Goal: Task Accomplishment & Management: Complete application form

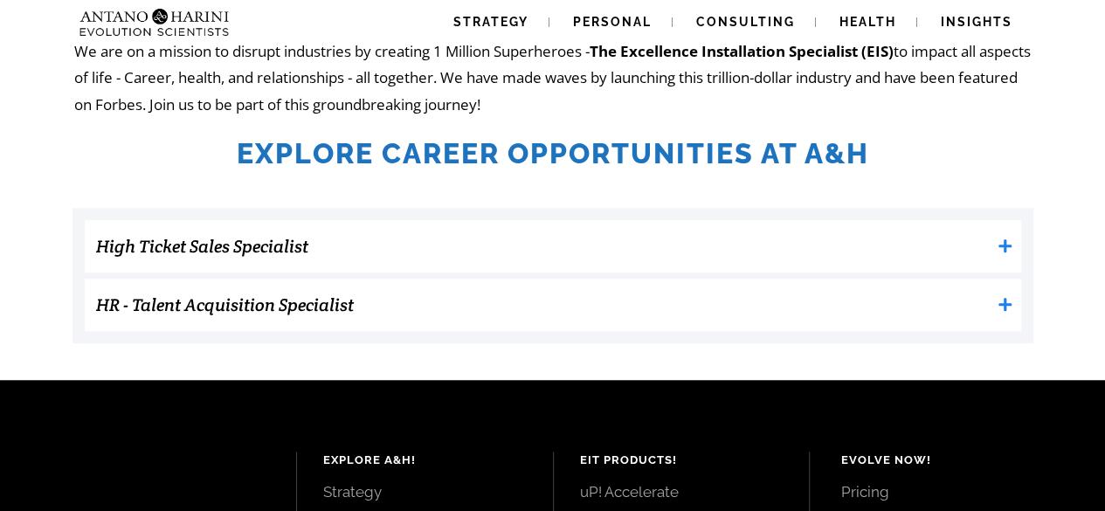
scroll to position [503, 0]
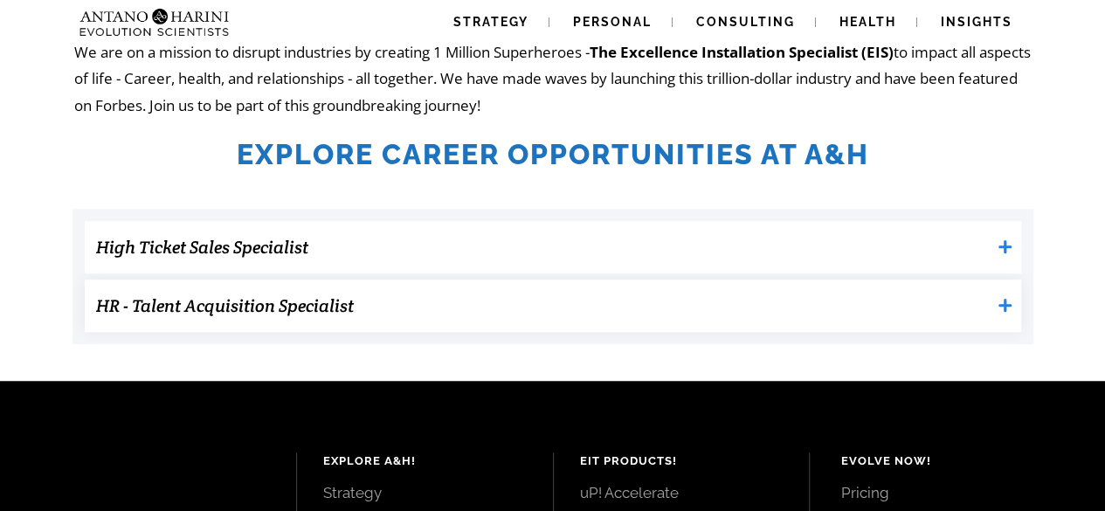
click at [554, 315] on h3 "HR - Talent Acquisition Specialist" at bounding box center [543, 305] width 894 height 35
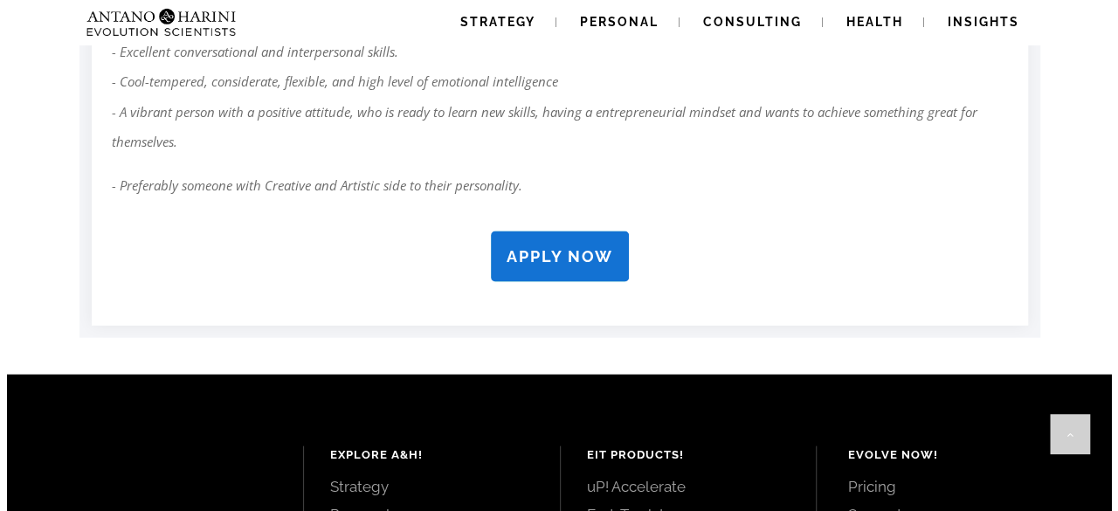
scroll to position [1653, 0]
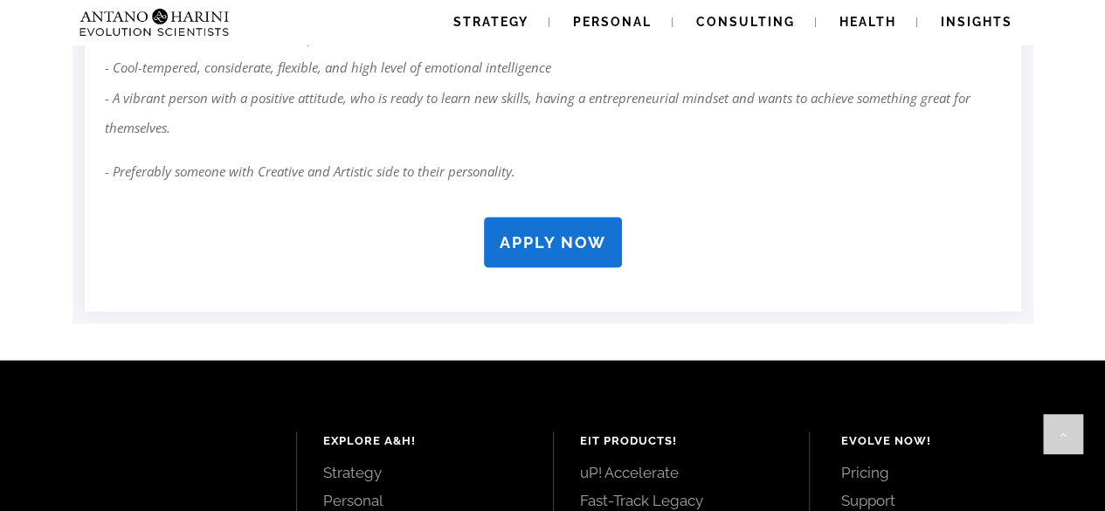
click at [578, 245] on strong "APPLY NOW" at bounding box center [553, 241] width 107 height 18
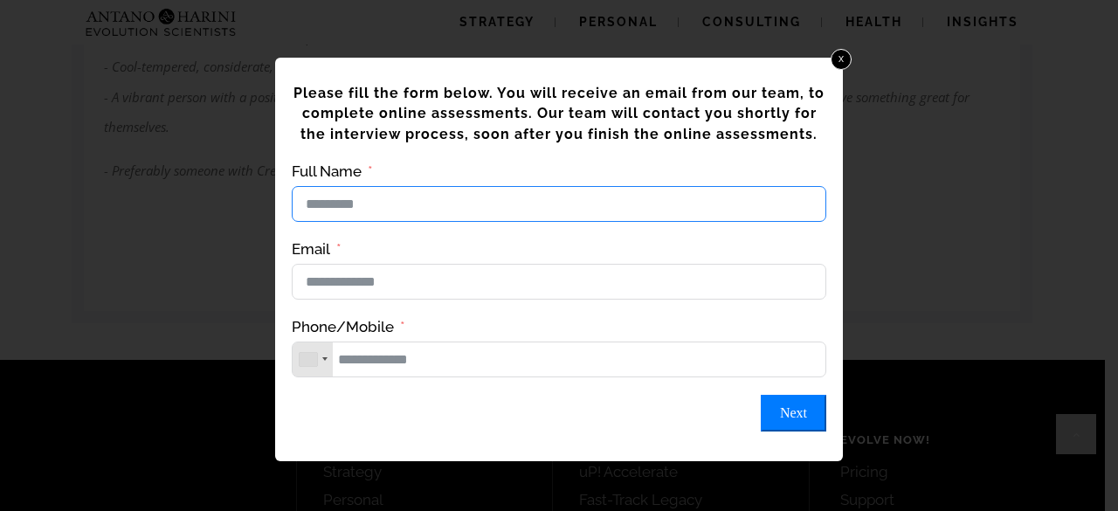
click at [543, 214] on input "Full Name" at bounding box center [559, 204] width 534 height 36
type input "**********"
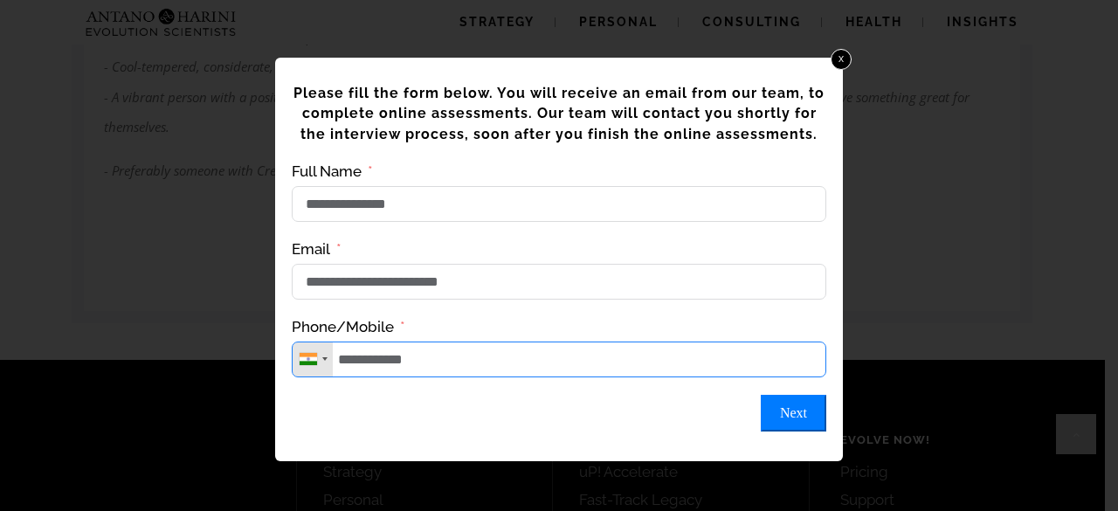
click at [344, 362] on input "**********" at bounding box center [559, 359] width 534 height 36
click at [345, 368] on input "**********" at bounding box center [559, 359] width 534 height 36
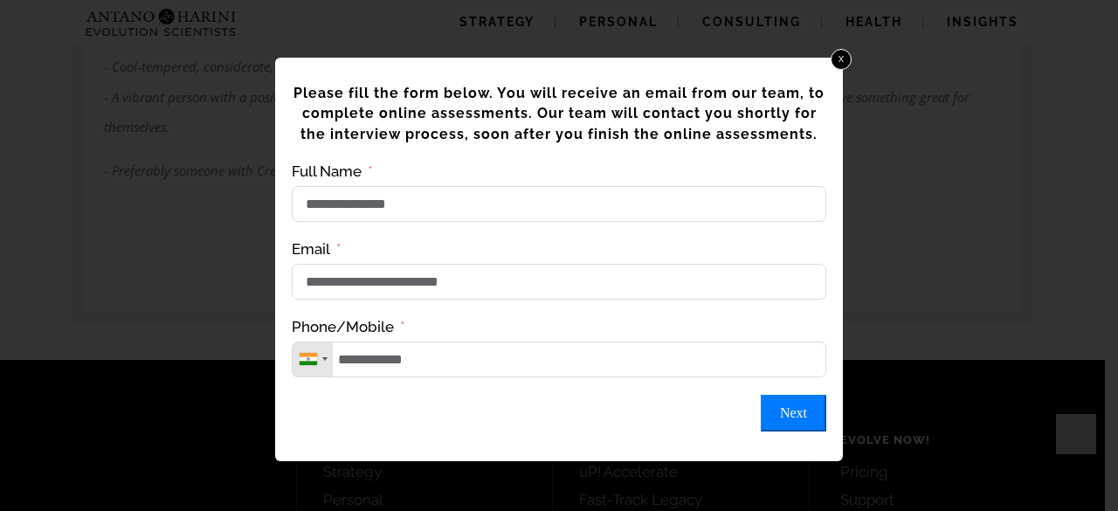
click at [786, 426] on button "Next" at bounding box center [793, 413] width 65 height 37
type input "**********"
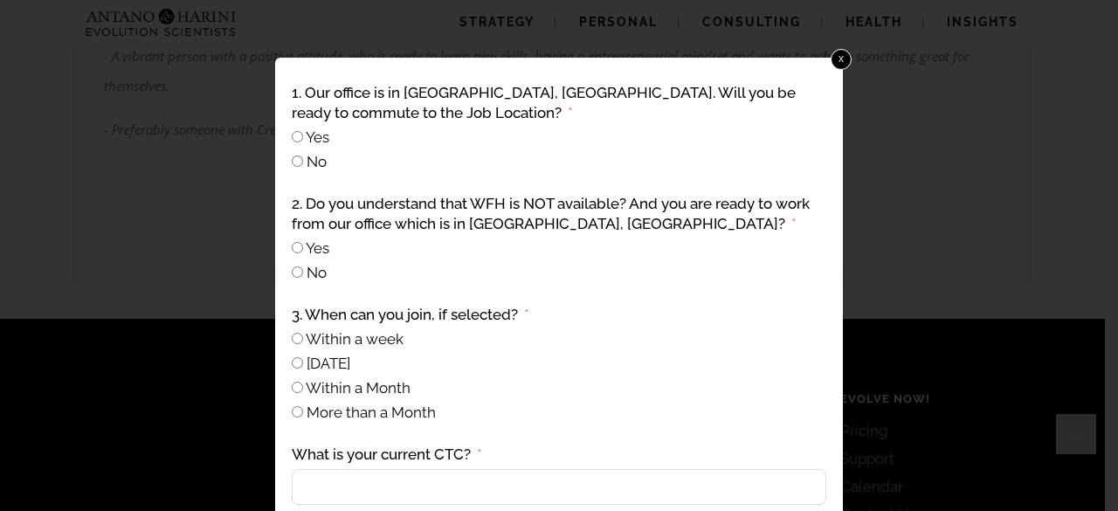
scroll to position [1707, 0]
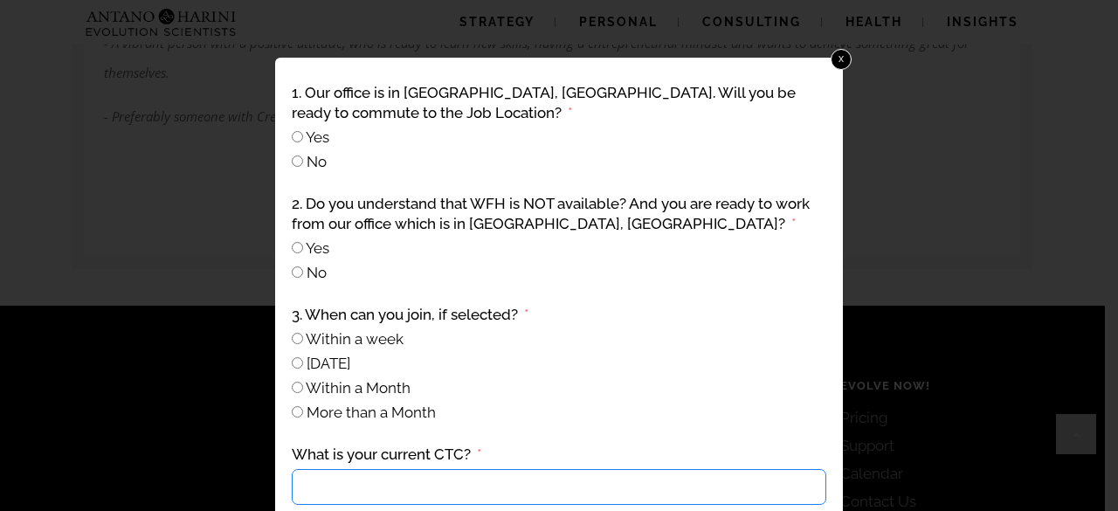
click at [376, 493] on input "What is your current CTC?" at bounding box center [559, 487] width 534 height 36
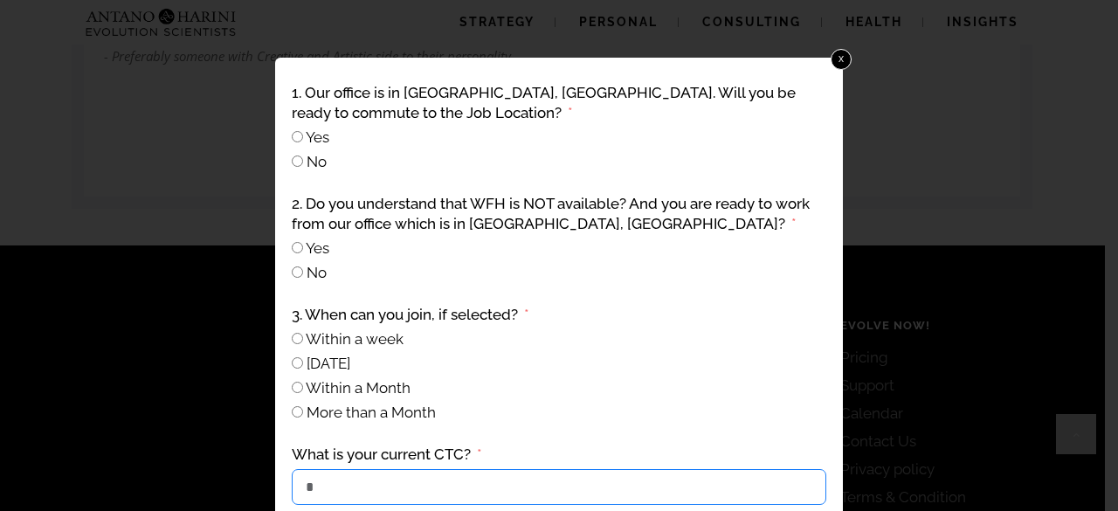
scroll to position [1850, 0]
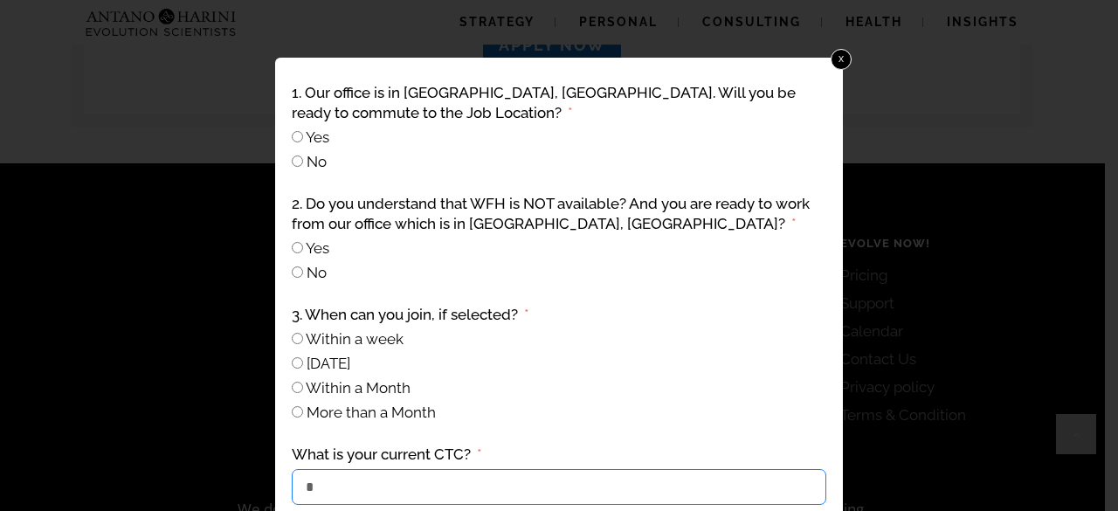
type input "*"
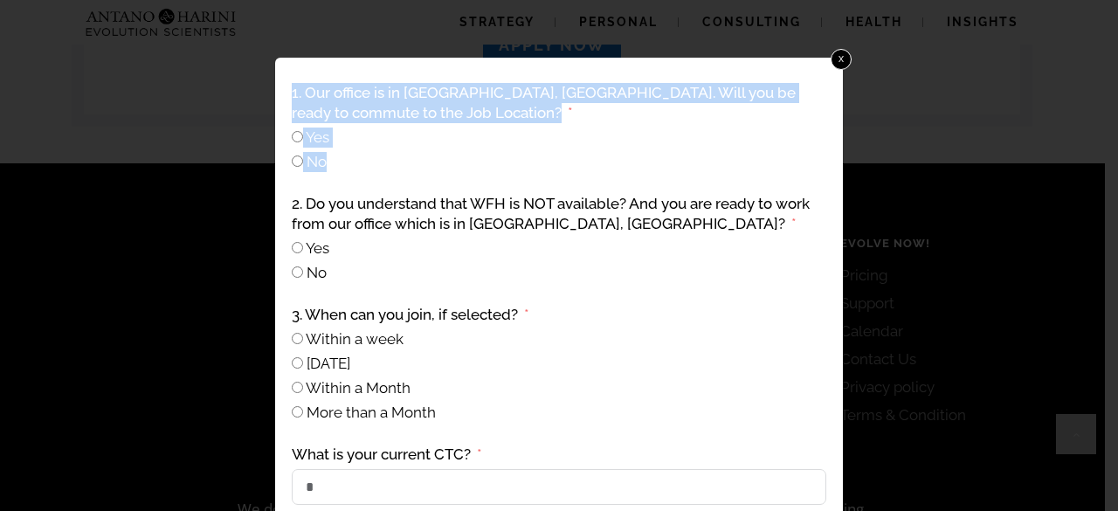
drag, startPoint x: 618, startPoint y: 170, endPoint x: 658, endPoint y: 17, distance: 158.7
click at [658, 17] on div "**********" at bounding box center [559, 255] width 1118 height 511
click at [653, 157] on div "No" at bounding box center [559, 162] width 534 height 20
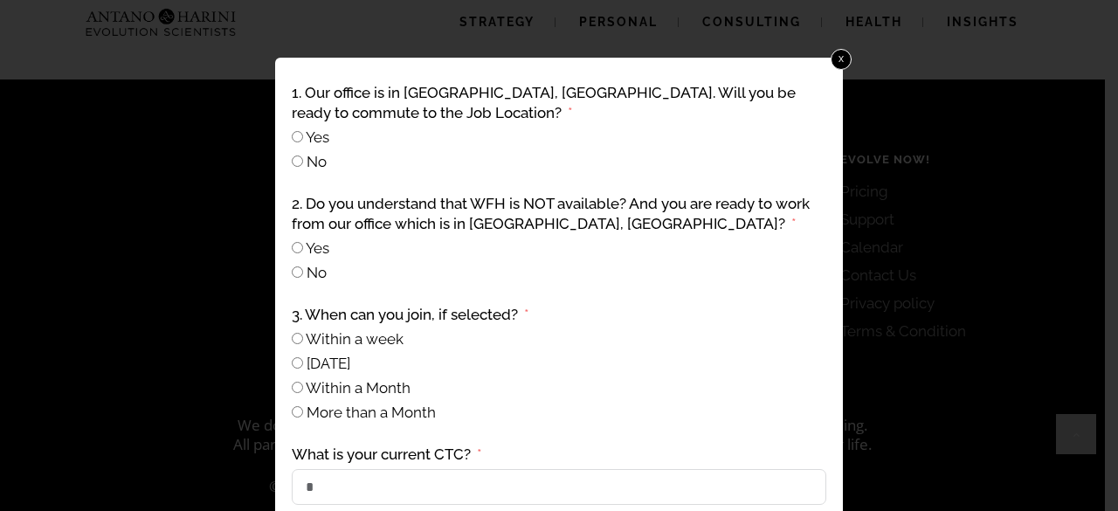
scroll to position [1934, 0]
drag, startPoint x: 1117, startPoint y: 10, endPoint x: 1107, endPoint y: 336, distance: 326.8
click at [1104, 336] on div at bounding box center [559, 255] width 1118 height 511
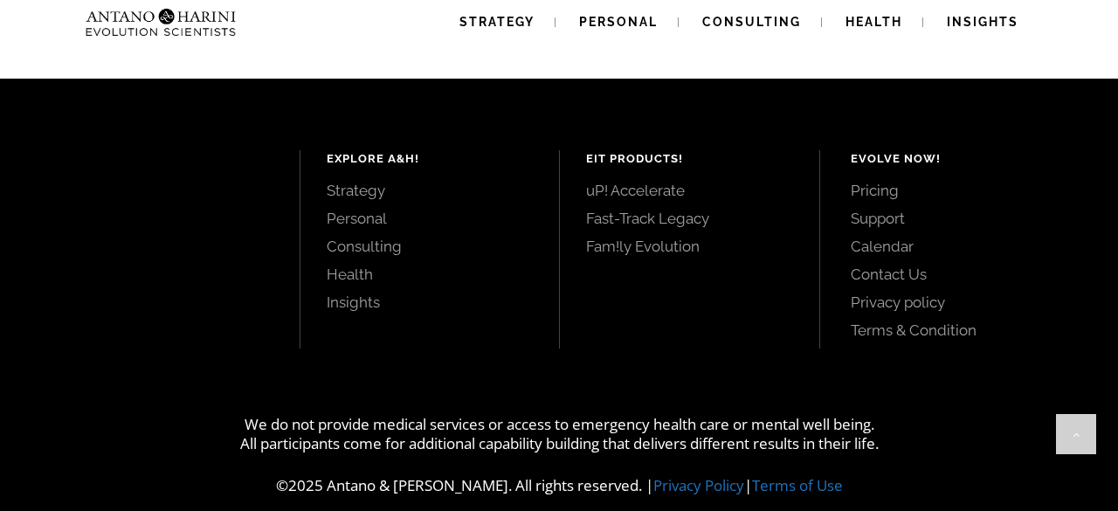
scroll to position [1653, 0]
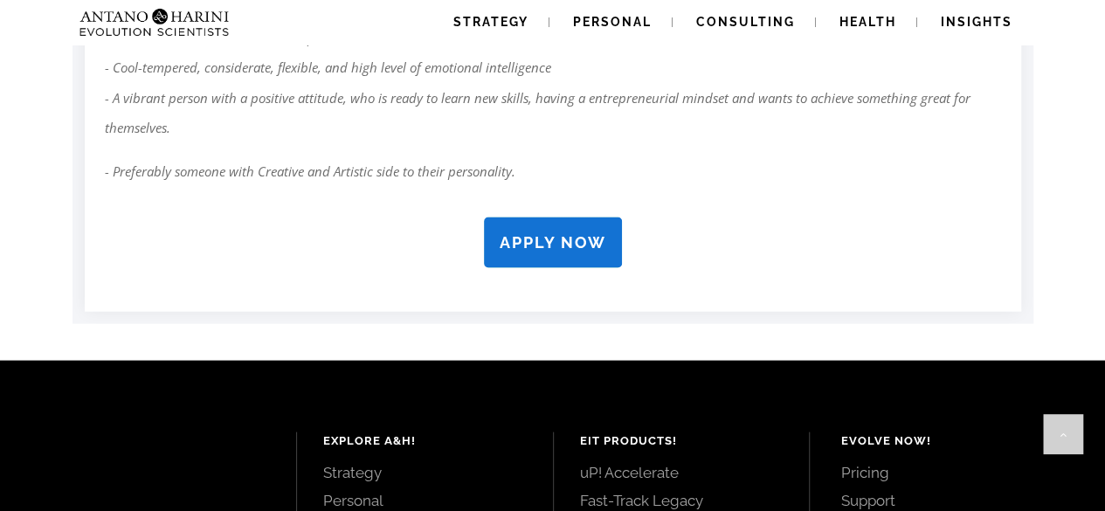
click at [610, 241] on link "APPLY NOW" at bounding box center [553, 242] width 138 height 51
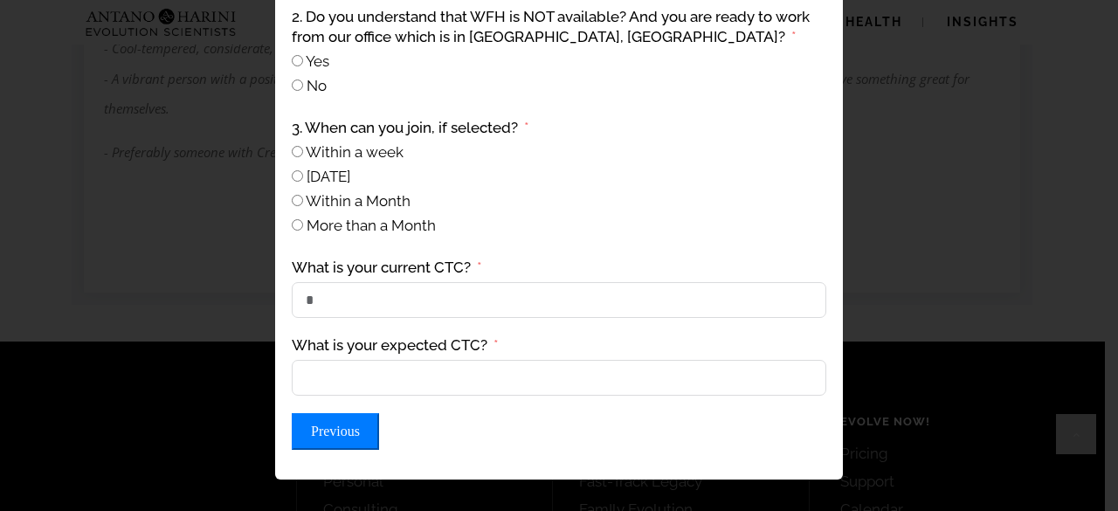
scroll to position [1783, 0]
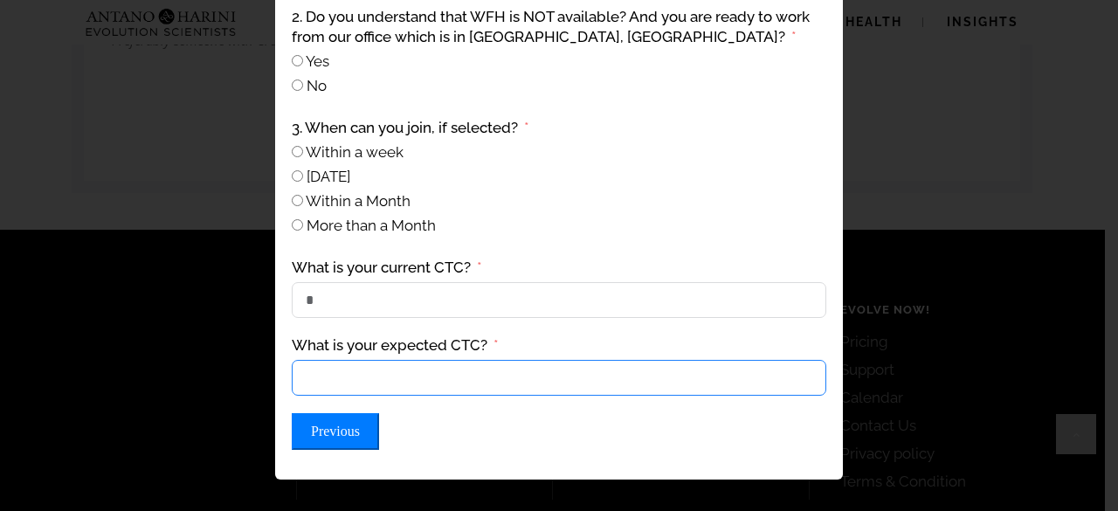
click at [355, 396] on input "What is your expected CTC?" at bounding box center [559, 378] width 534 height 36
type input "*****"
click at [332, 440] on button "Previous" at bounding box center [335, 431] width 87 height 37
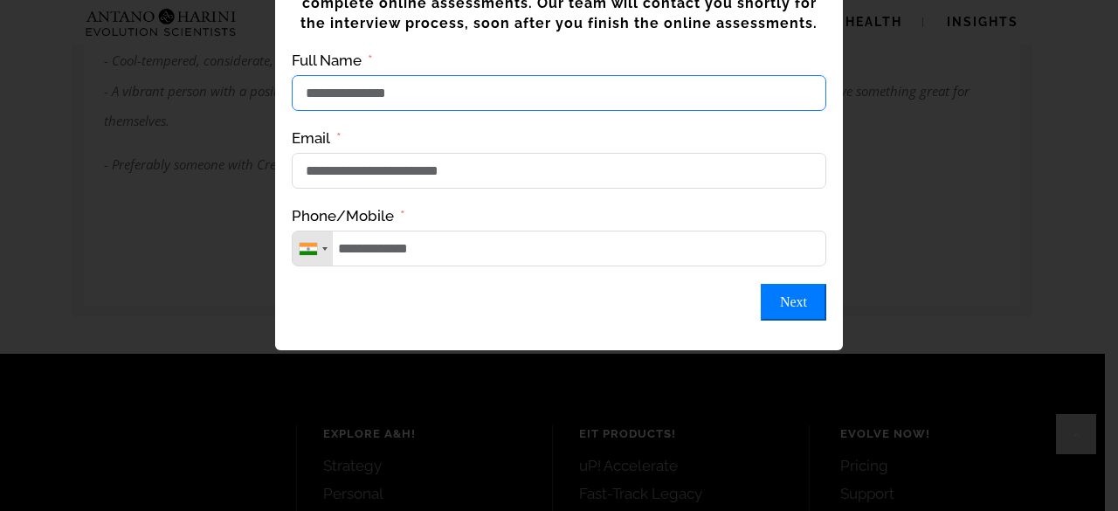
scroll to position [0, 0]
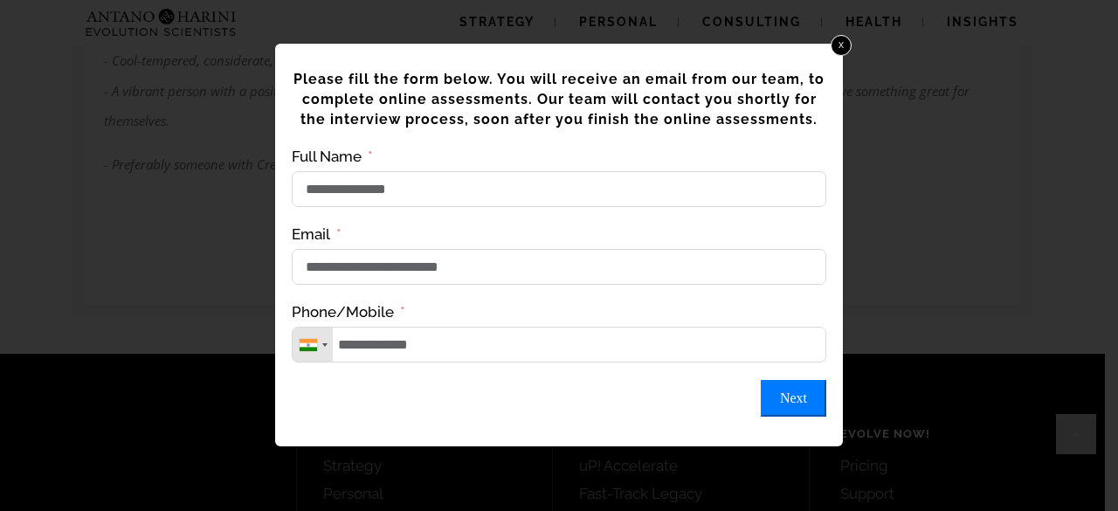
click at [793, 417] on button "Next" at bounding box center [793, 398] width 65 height 37
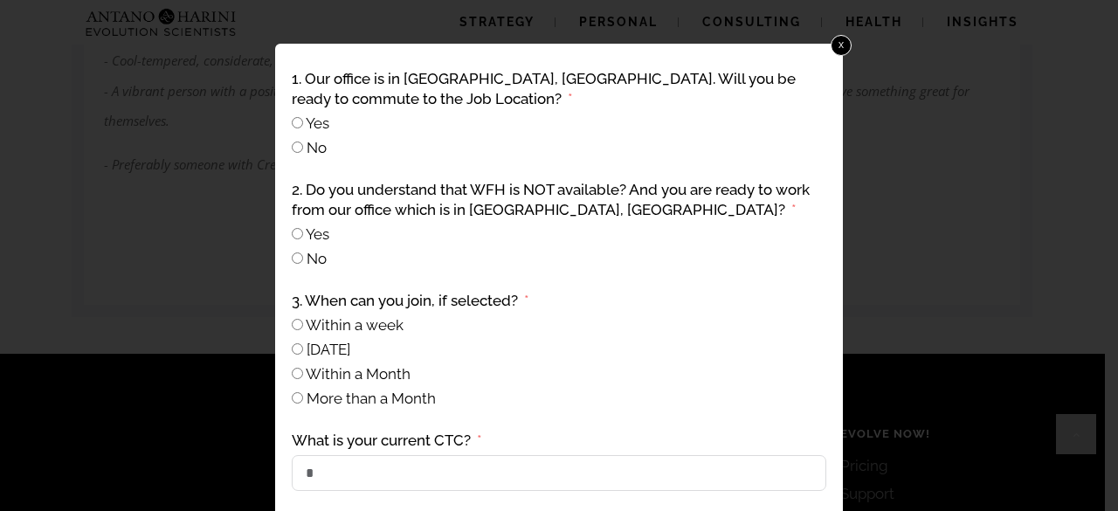
scroll to position [173, 0]
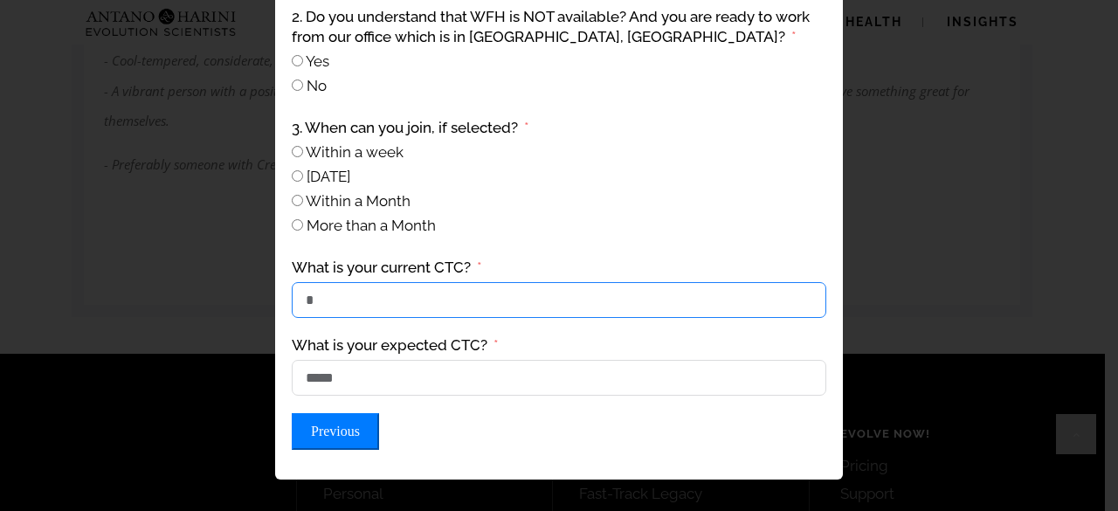
click at [386, 317] on input "*" at bounding box center [559, 300] width 534 height 36
type input "*"
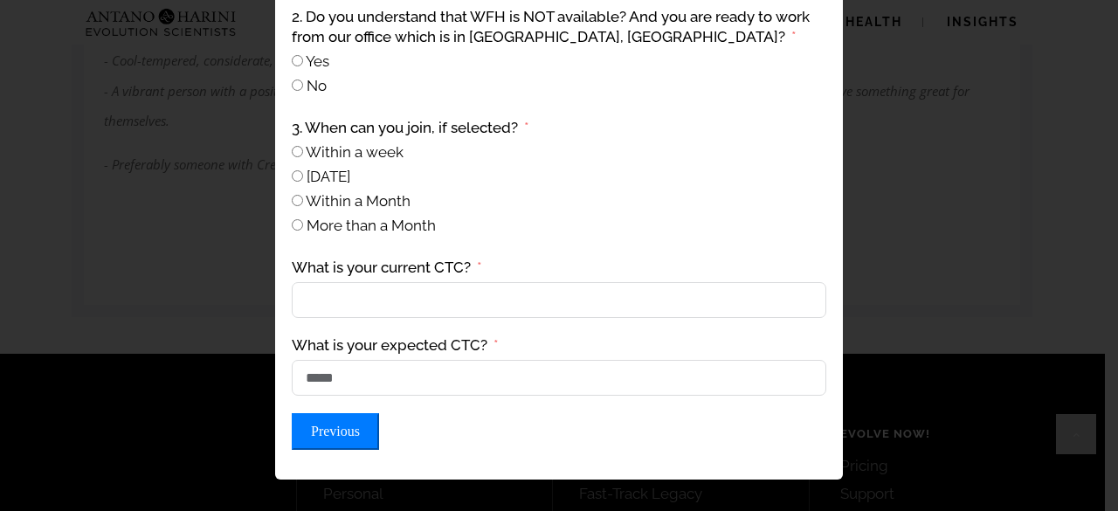
click at [330, 438] on button "Previous" at bounding box center [335, 431] width 87 height 37
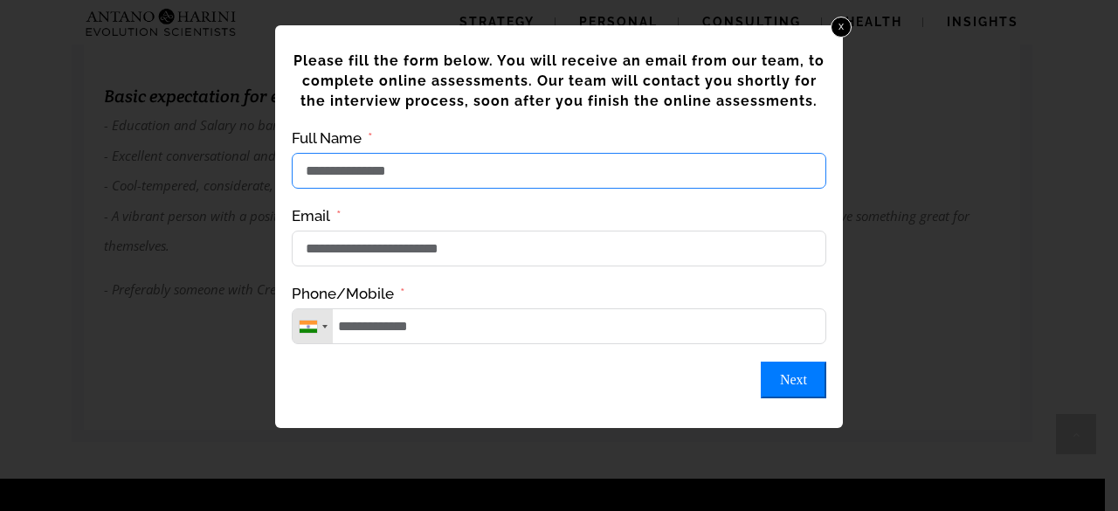
scroll to position [0, 0]
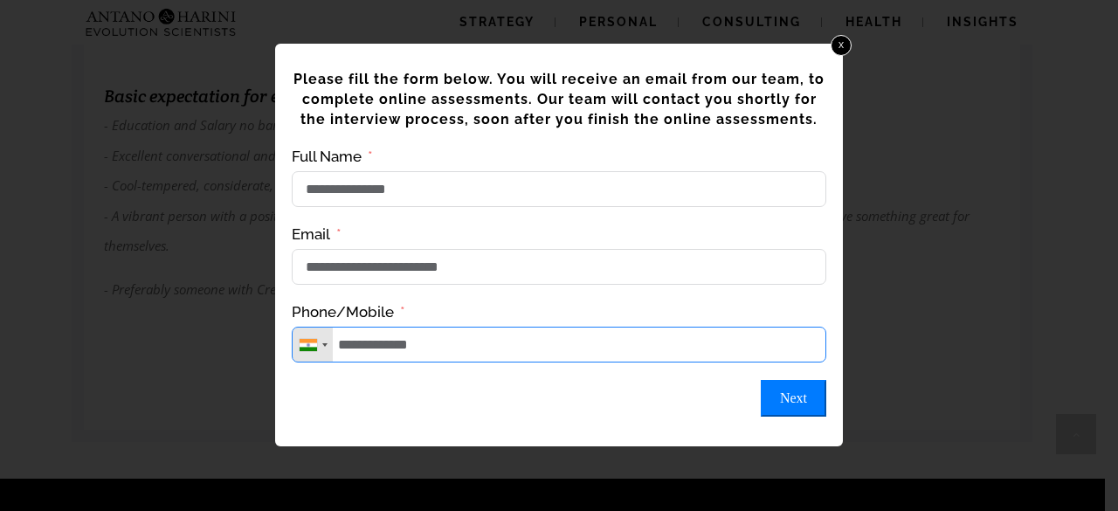
click at [444, 346] on input "**********" at bounding box center [559, 345] width 534 height 36
click at [335, 355] on input "**********" at bounding box center [559, 345] width 534 height 36
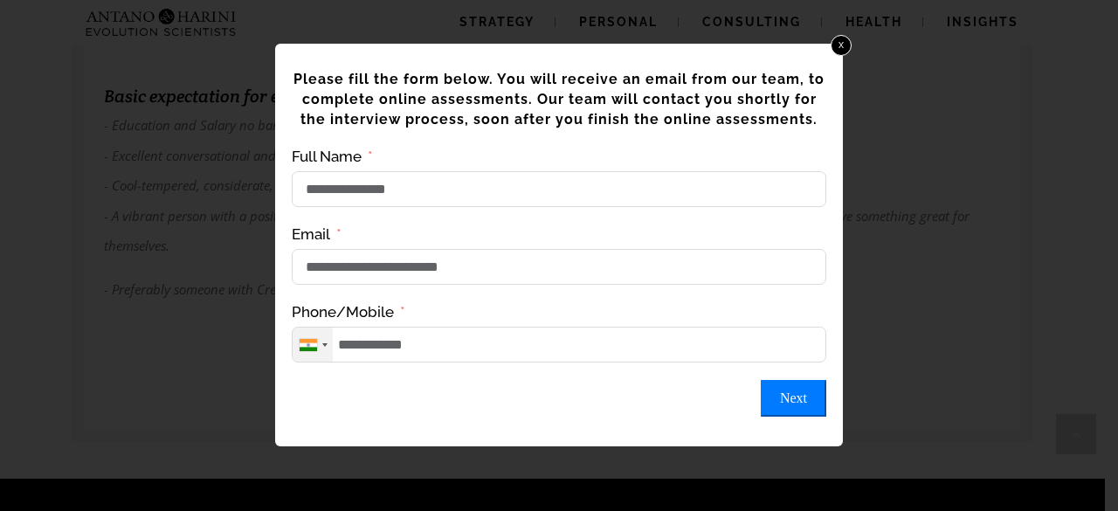
click at [305, 347] on div "Telephone country code" at bounding box center [308, 345] width 17 height 12
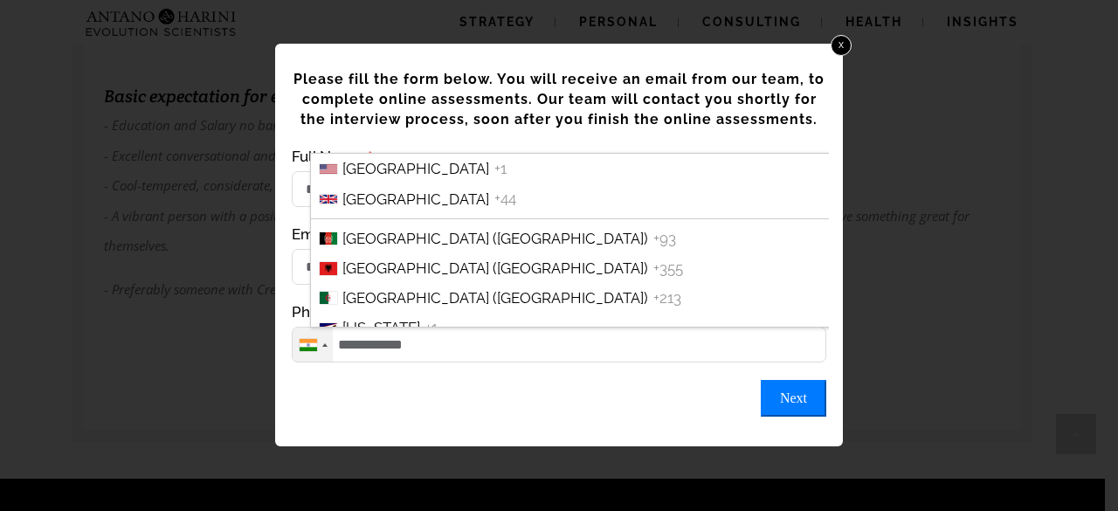
scroll to position [2973, 0]
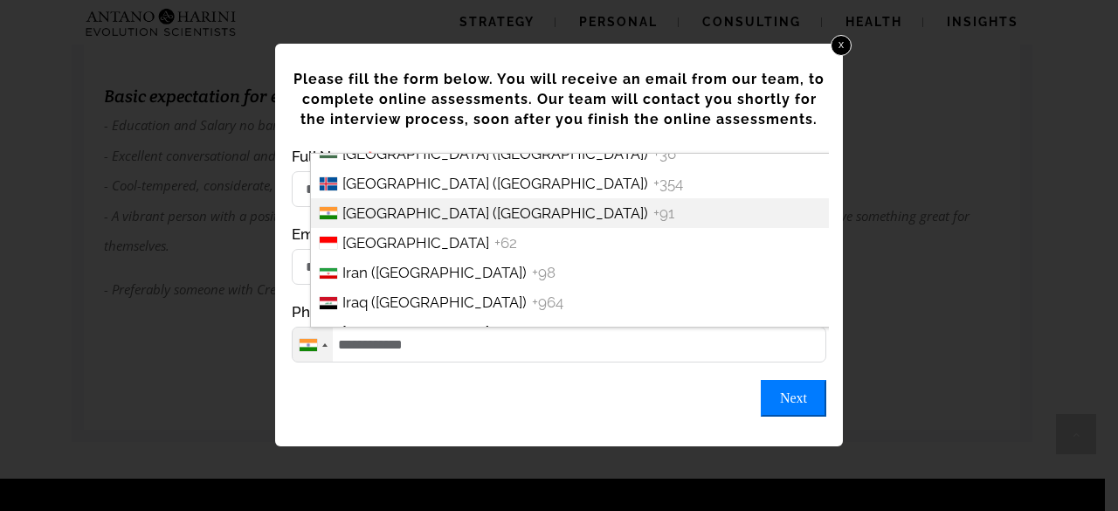
click at [386, 222] on span "[GEOGRAPHIC_DATA] ([GEOGRAPHIC_DATA])" at bounding box center [495, 212] width 306 height 17
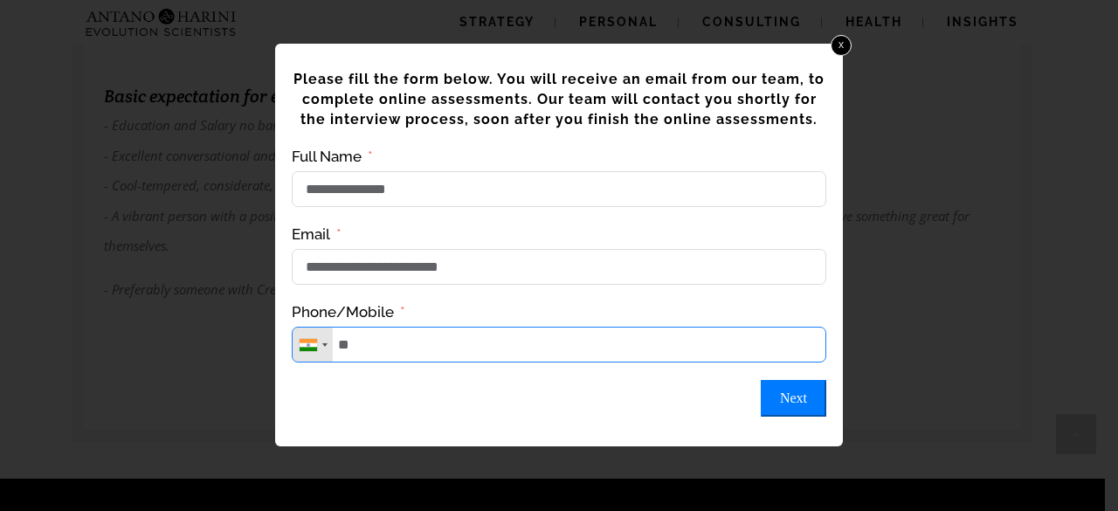
type input "*"
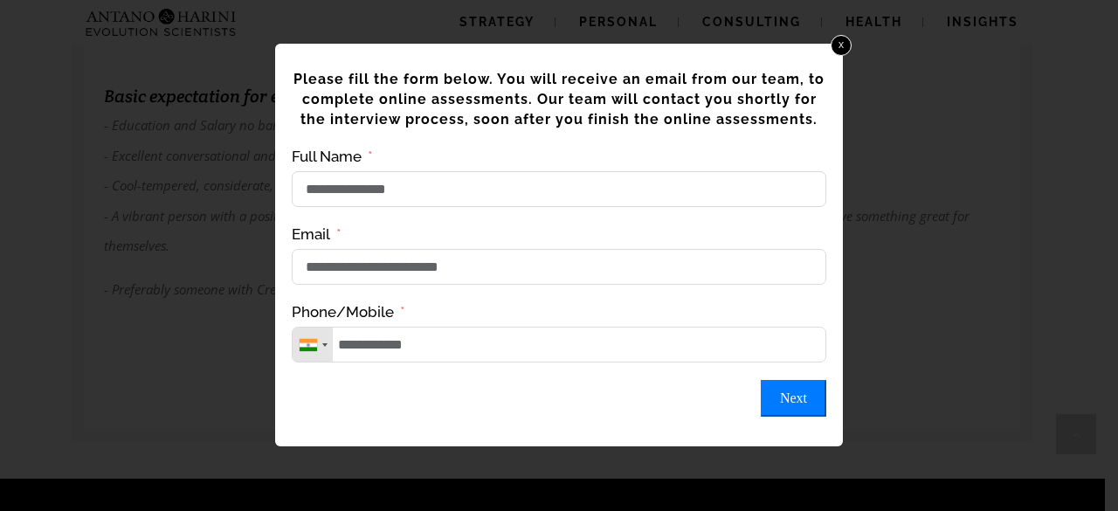
click at [780, 399] on button "Next" at bounding box center [793, 398] width 65 height 37
type input "**********"
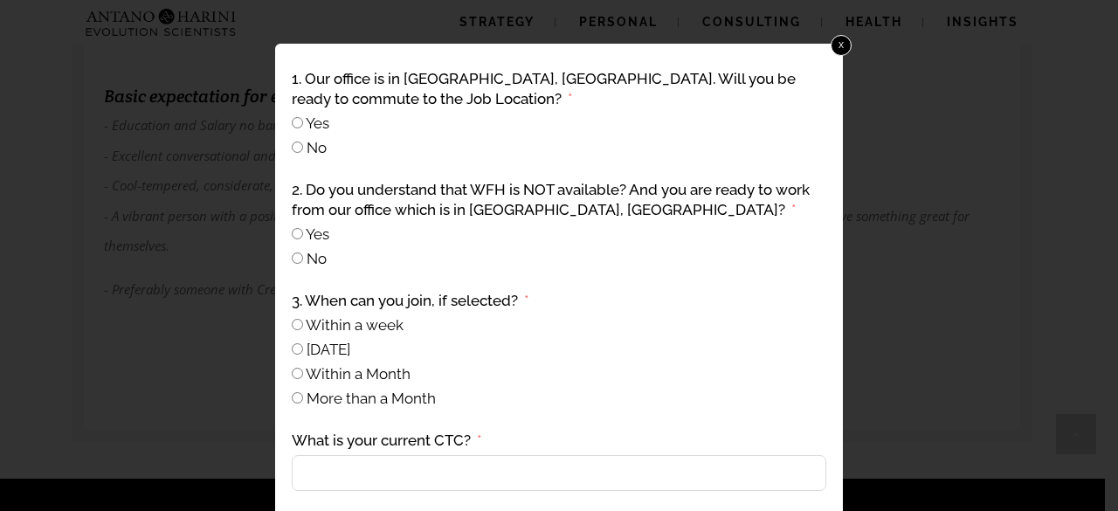
scroll to position [173, 0]
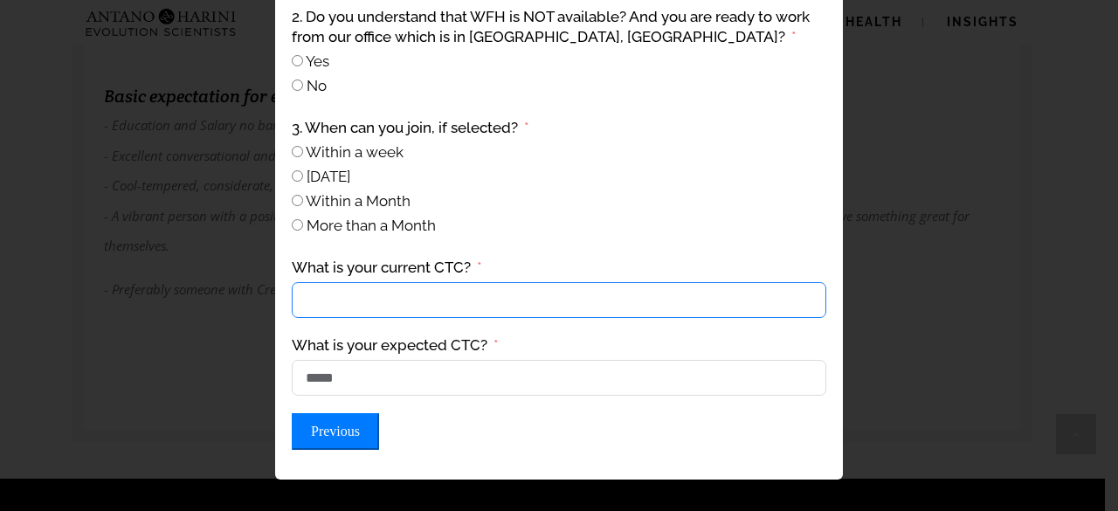
click at [512, 307] on input "What is your current CTC?" at bounding box center [559, 300] width 534 height 36
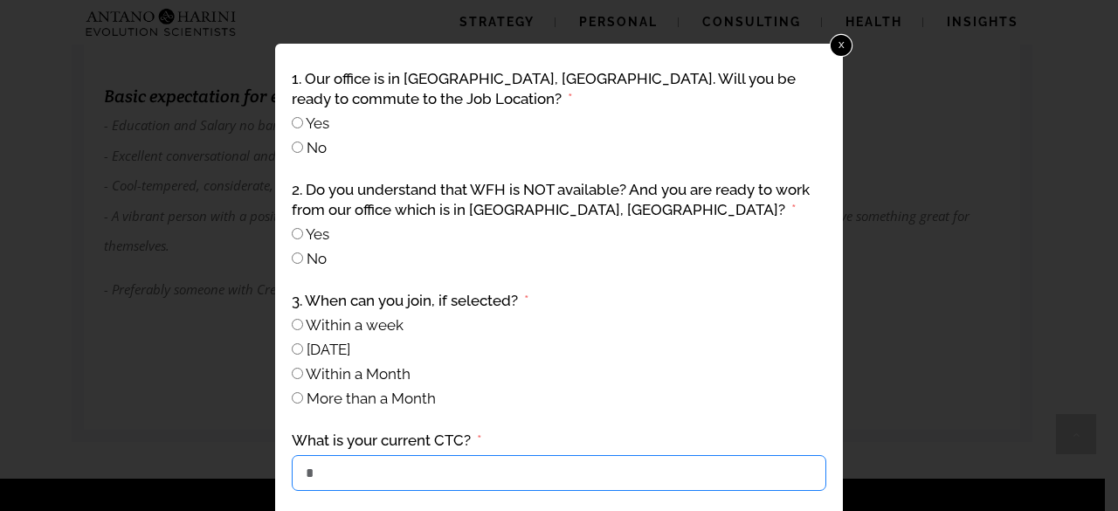
type input "*"
click at [831, 40] on link "x" at bounding box center [841, 45] width 23 height 23
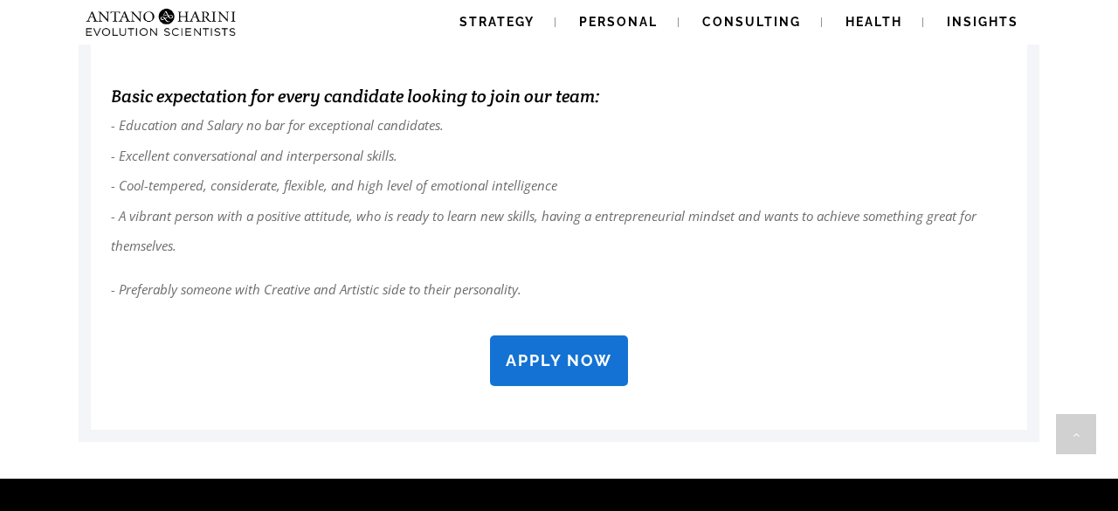
scroll to position [1653, 0]
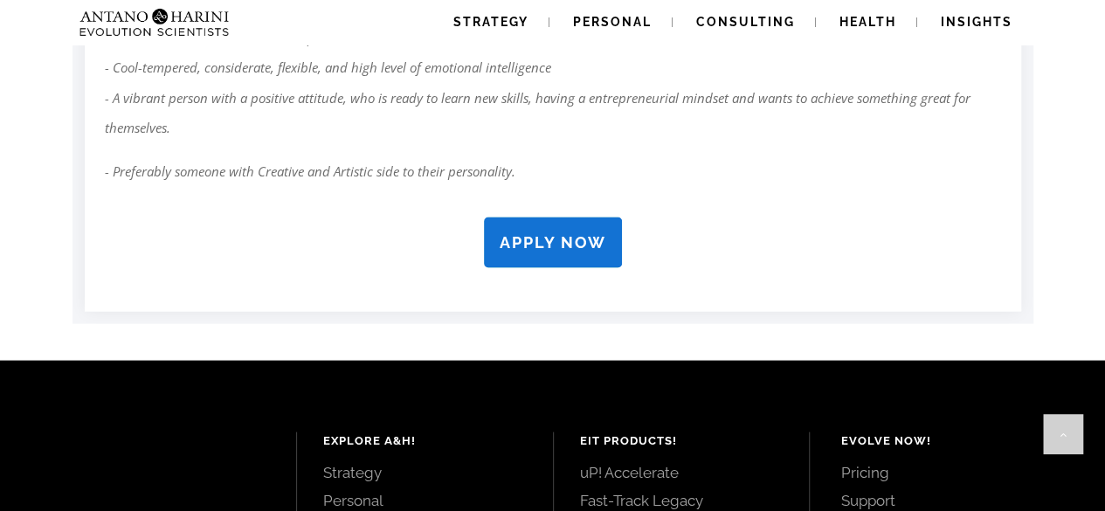
click at [548, 224] on link "APPLY NOW" at bounding box center [553, 242] width 138 height 51
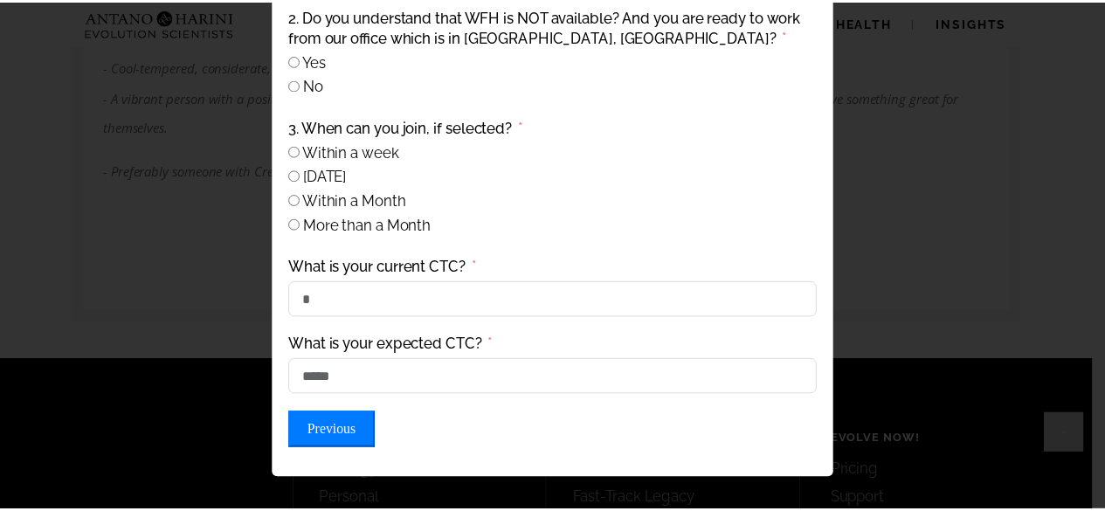
scroll to position [0, 0]
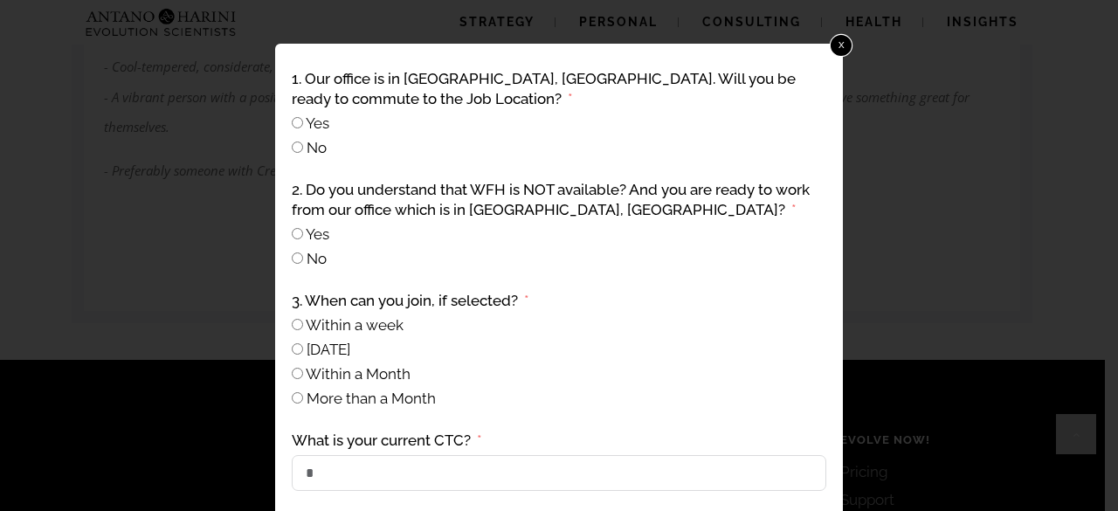
click at [830, 43] on link "x" at bounding box center [841, 45] width 23 height 23
